Goal: Navigation & Orientation: Find specific page/section

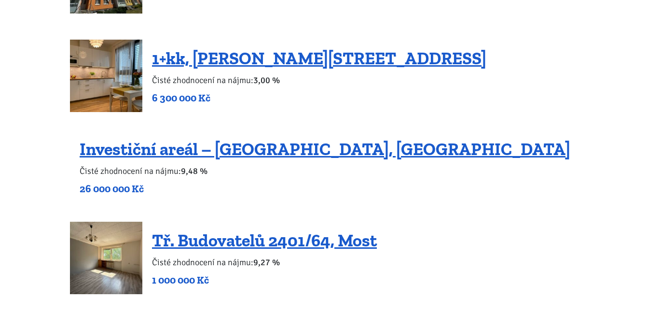
scroll to position [965, 0]
